Goal: Check status: Check status

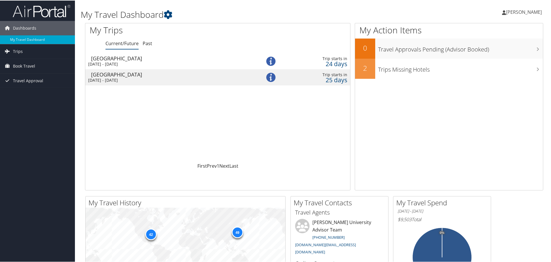
click at [168, 63] on div "Thu 6 Nov 2025 - Sun 23 Nov 2025" at bounding box center [167, 63] width 158 height 5
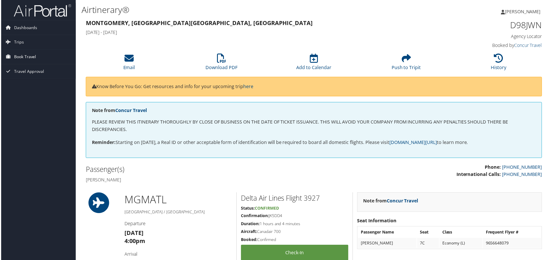
click at [8, 57] on icon at bounding box center [7, 56] width 9 height 9
click at [26, 84] on link "Book/Manage Online Trips" at bounding box center [37, 86] width 75 height 9
click at [24, 43] on link "Trips" at bounding box center [37, 42] width 75 height 14
click at [38, 123] on span "Travel Approval" at bounding box center [28, 123] width 30 height 14
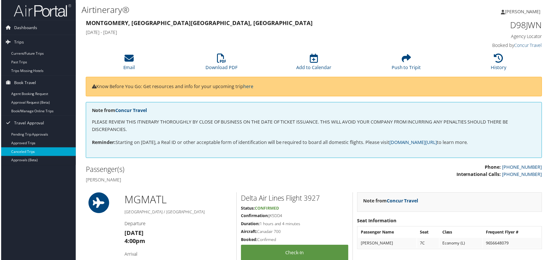
click at [29, 154] on link "Canceled Trips" at bounding box center [37, 152] width 75 height 9
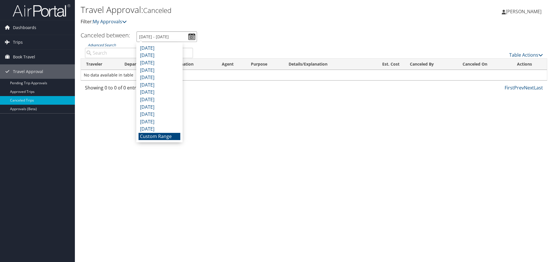
click at [193, 36] on input "9/13/2025 - 10/13/2025" at bounding box center [167, 36] width 60 height 11
click at [165, 49] on li "September 2025" at bounding box center [160, 48] width 42 height 7
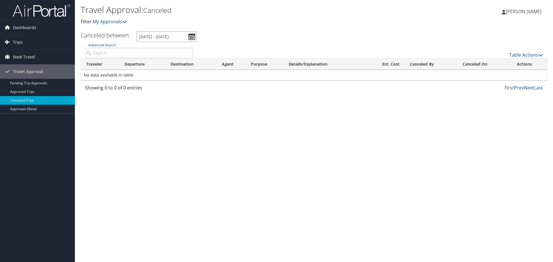
click at [191, 36] on input "9/1/2025 - 9/30/2025" at bounding box center [167, 36] width 60 height 11
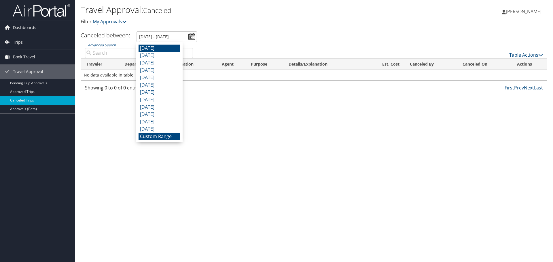
click at [171, 138] on li "Custom Range" at bounding box center [160, 136] width 42 height 7
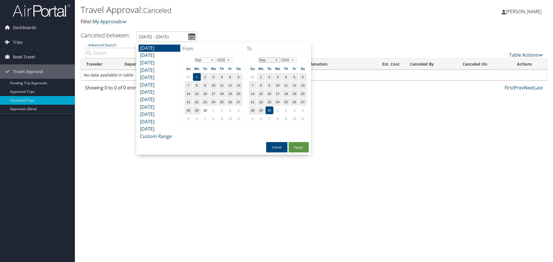
click at [277, 60] on select "Jan Feb Mar Apr May Jun Jul Aug Sep Oct Nov Dec" at bounding box center [270, 60] width 22 height 5
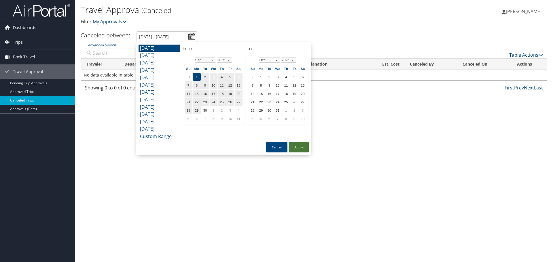
click at [302, 146] on button "Apply" at bounding box center [299, 147] width 20 height 10
type input "9/1/2025 - 9/30/2025"
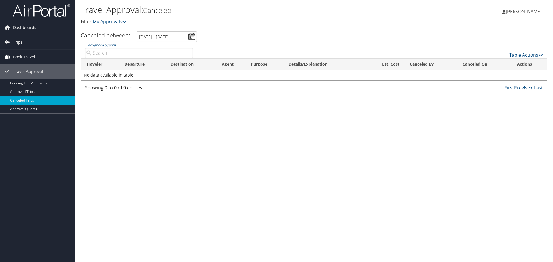
click at [35, 55] on link "Book Travel" at bounding box center [37, 57] width 75 height 14
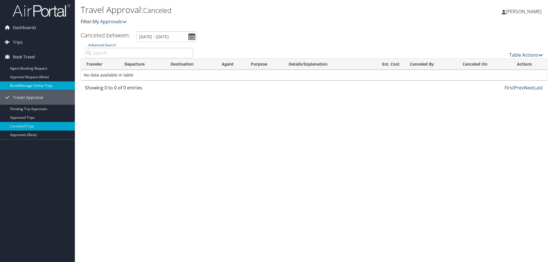
click at [36, 86] on link "Book/Manage Online Trips" at bounding box center [37, 86] width 75 height 9
click at [7, 43] on icon at bounding box center [7, 42] width 9 height 9
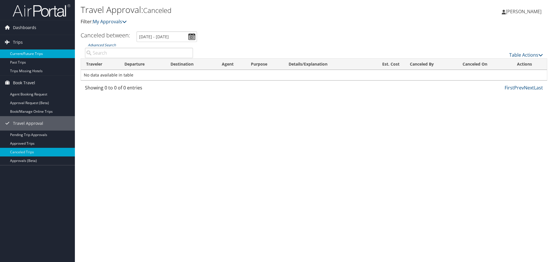
click at [17, 52] on link "Current/Future Trips" at bounding box center [37, 54] width 75 height 9
